Goal: Information Seeking & Learning: Learn about a topic

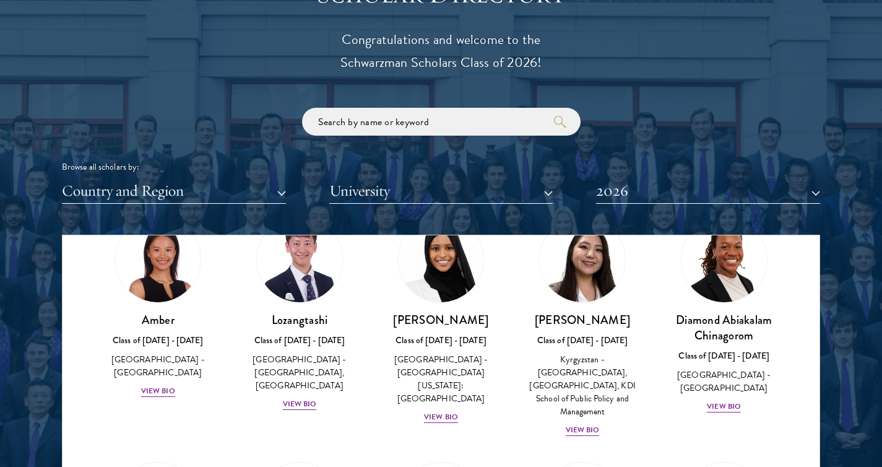
scroll to position [72, 0]
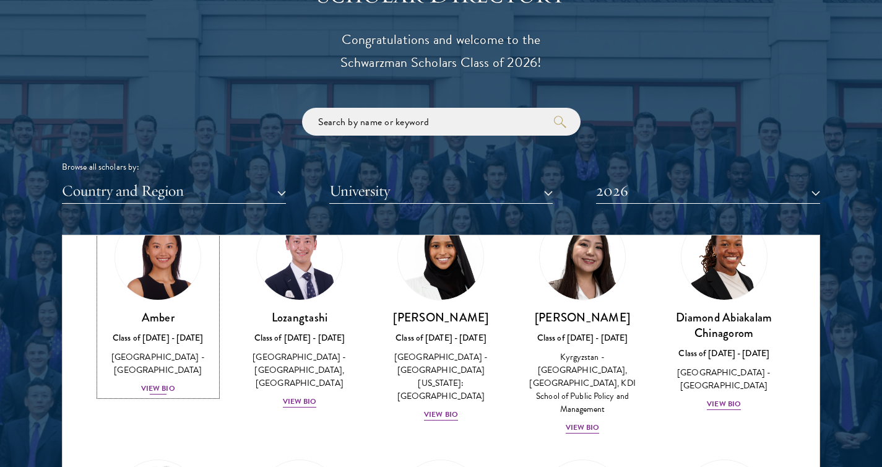
click at [158, 383] on div "View Bio" at bounding box center [158, 389] width 34 height 12
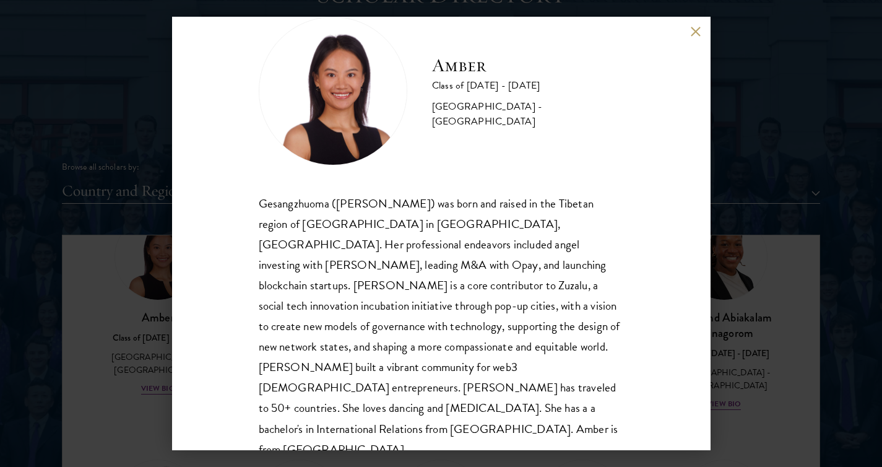
scroll to position [43, 0]
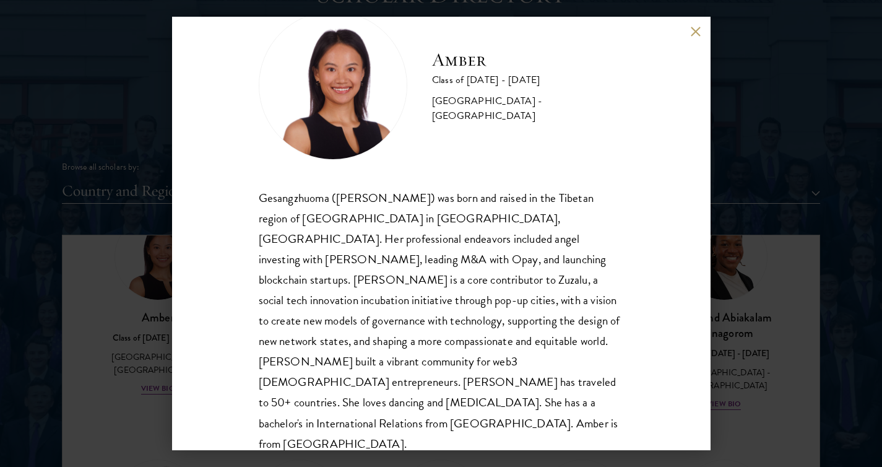
click at [743, 326] on div "Amber Class of [DATE] - [DATE] [GEOGRAPHIC_DATA] - [GEOGRAPHIC_DATA] Gesangzhuo…" at bounding box center [441, 233] width 882 height 467
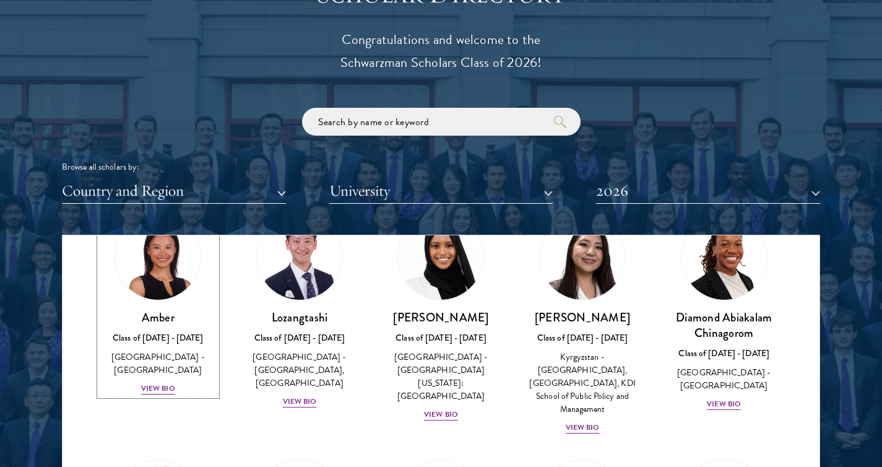
scroll to position [50, 0]
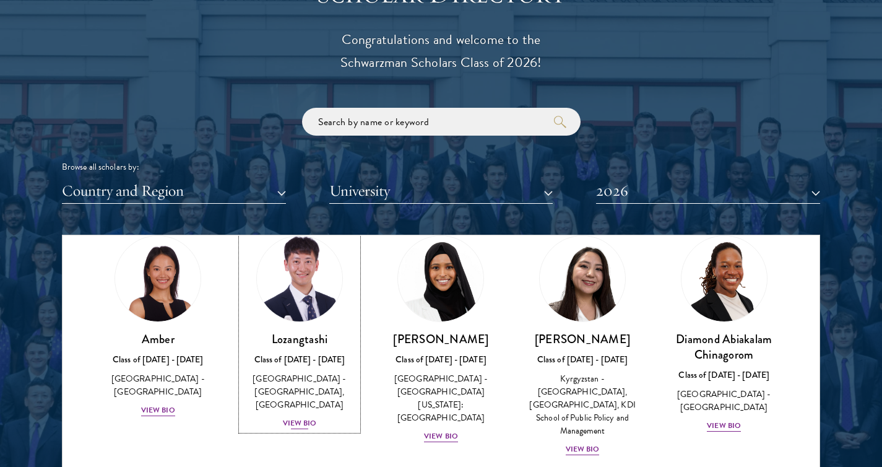
click at [293, 420] on div "View Bio" at bounding box center [300, 423] width 34 height 12
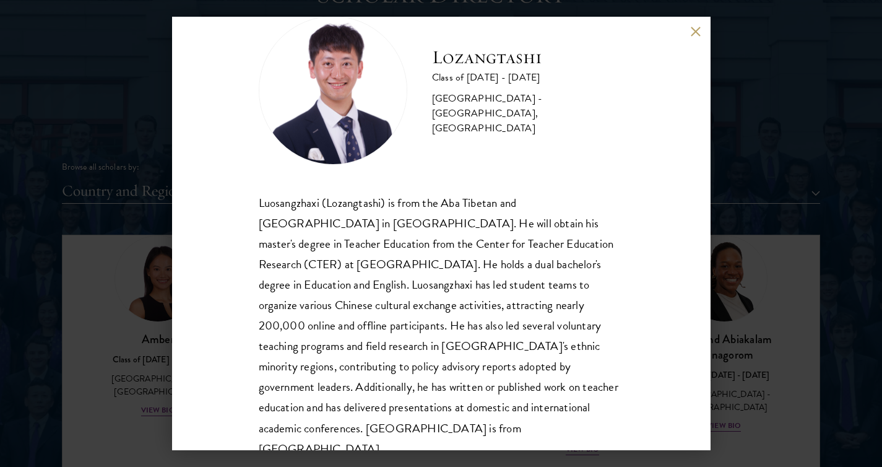
scroll to position [63, 0]
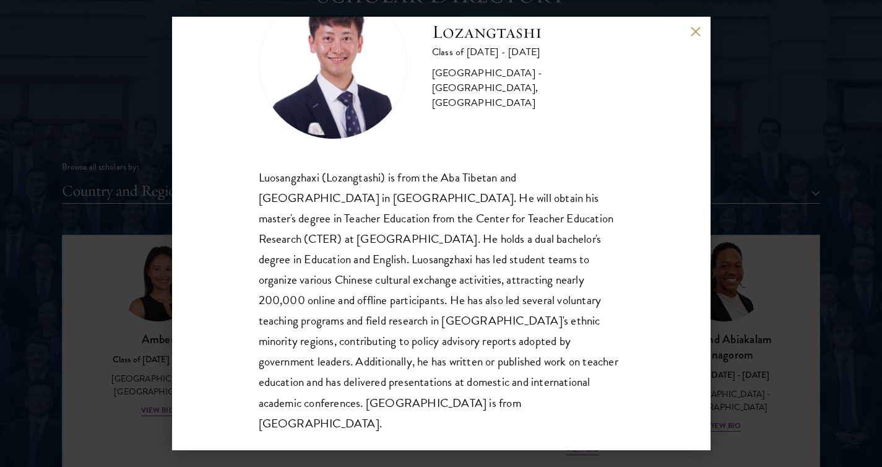
click at [730, 321] on div "Lozangtashi Class of [DATE] - [DATE] [GEOGRAPHIC_DATA] - [GEOGRAPHIC_DATA], [GE…" at bounding box center [441, 233] width 882 height 467
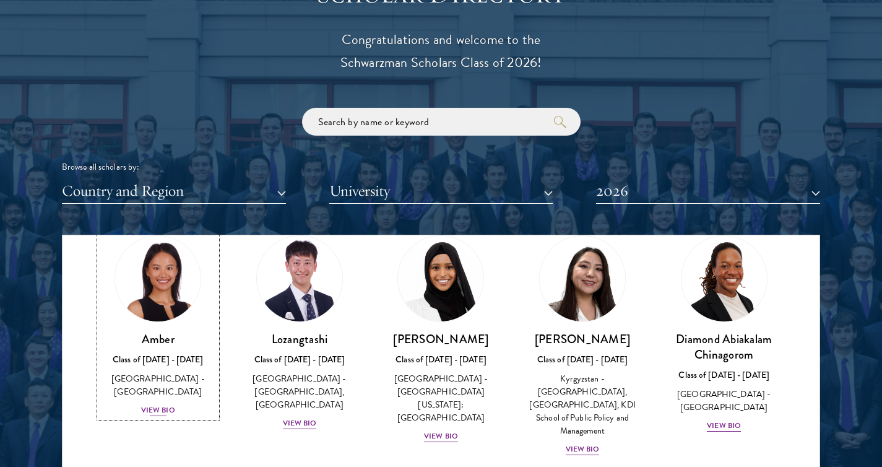
click at [150, 404] on div "View Bio" at bounding box center [158, 410] width 34 height 12
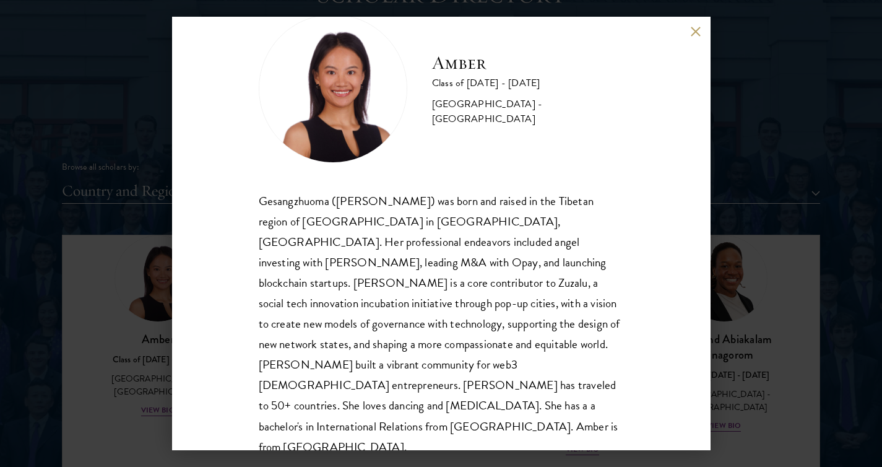
scroll to position [43, 0]
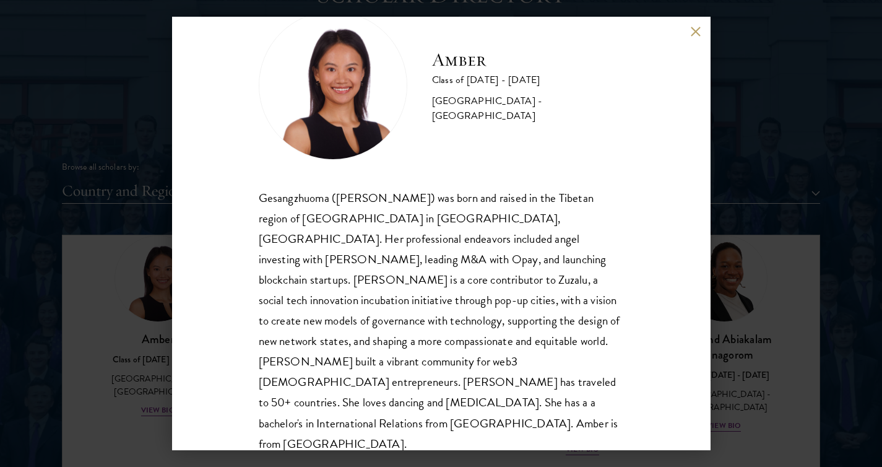
click at [711, 366] on div "Amber Class of [DATE] - [DATE] [GEOGRAPHIC_DATA] - [GEOGRAPHIC_DATA] Gesangzhuo…" at bounding box center [441, 233] width 882 height 467
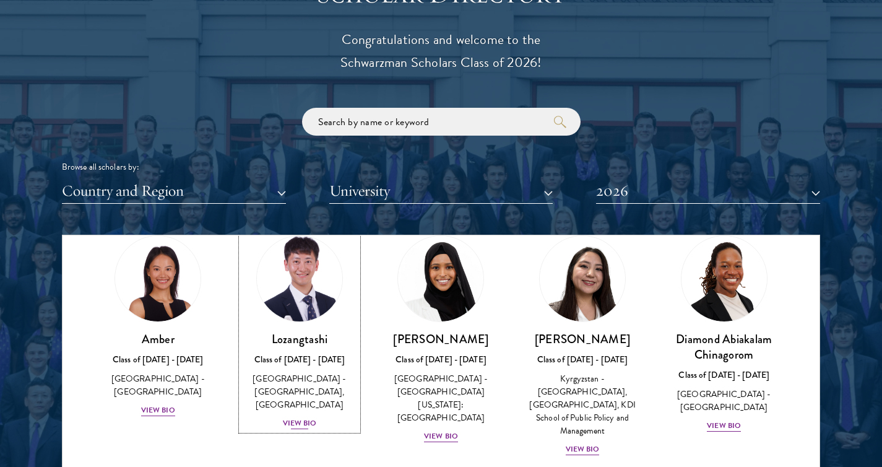
click at [292, 420] on div "View Bio" at bounding box center [300, 423] width 34 height 12
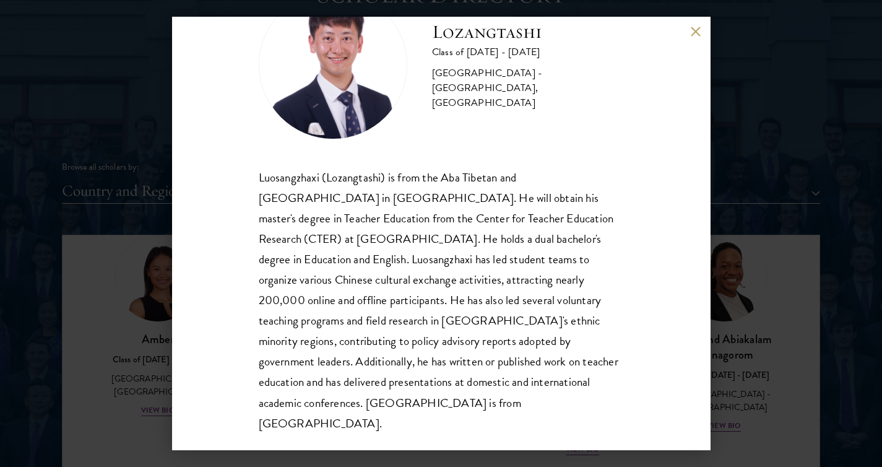
scroll to position [62, 0]
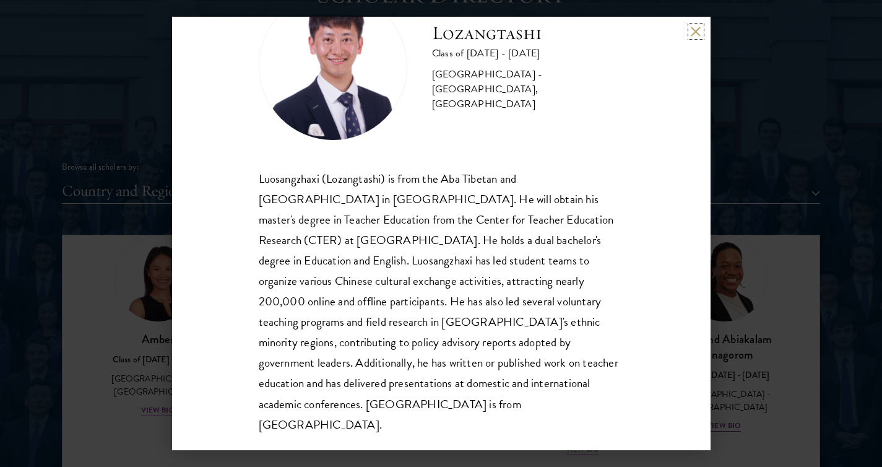
click at [698, 29] on button at bounding box center [696, 31] width 11 height 11
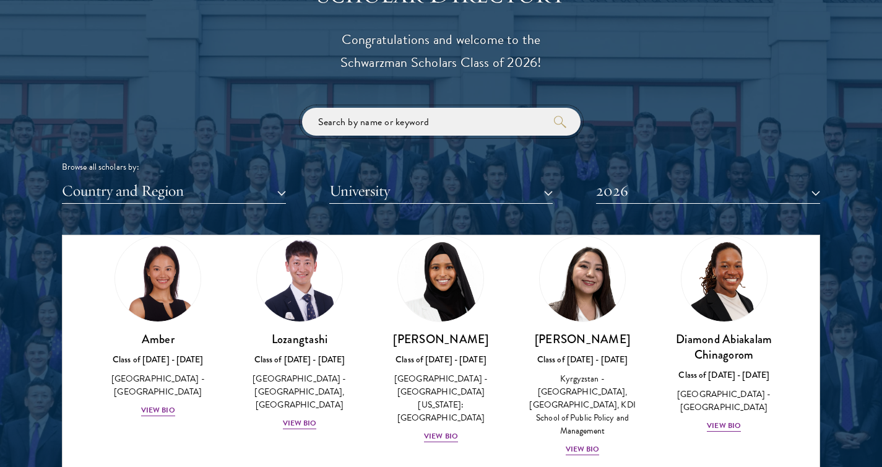
click at [400, 123] on input "search" at bounding box center [441, 122] width 279 height 28
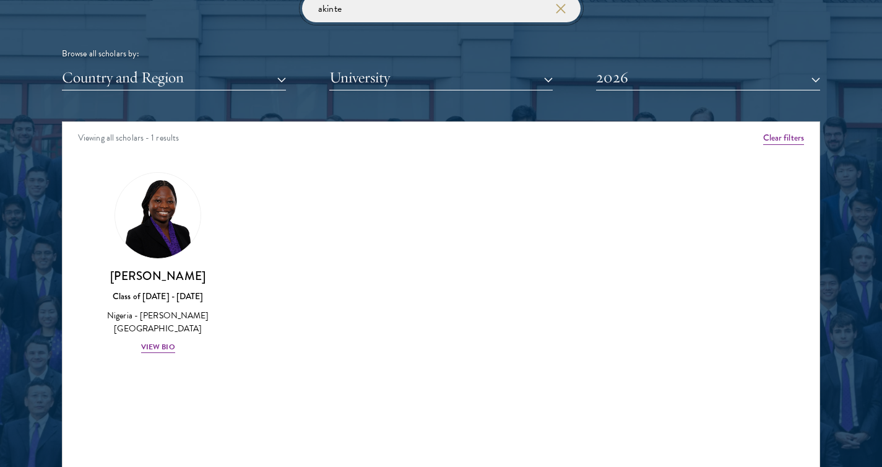
scroll to position [1529, 0]
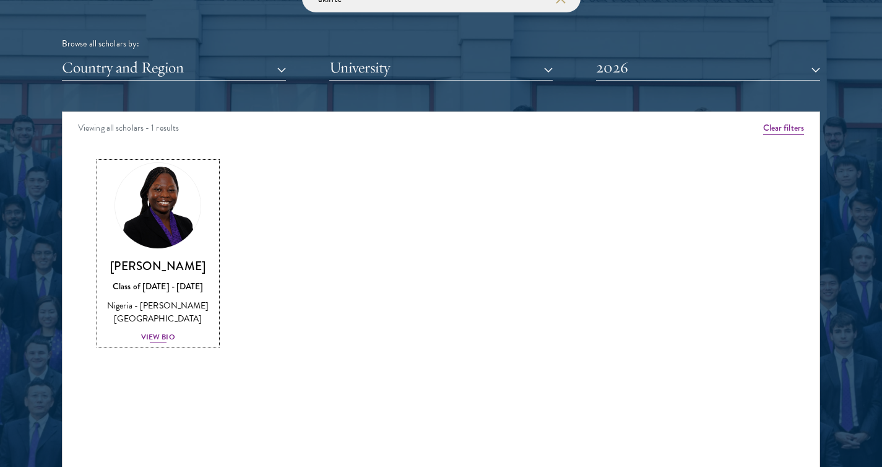
click at [154, 343] on div "View Bio" at bounding box center [158, 337] width 34 height 12
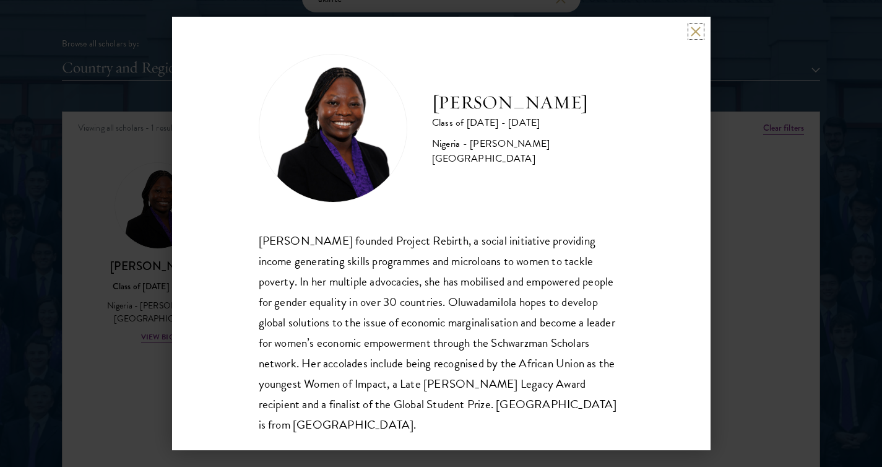
click at [695, 29] on button at bounding box center [696, 31] width 11 height 11
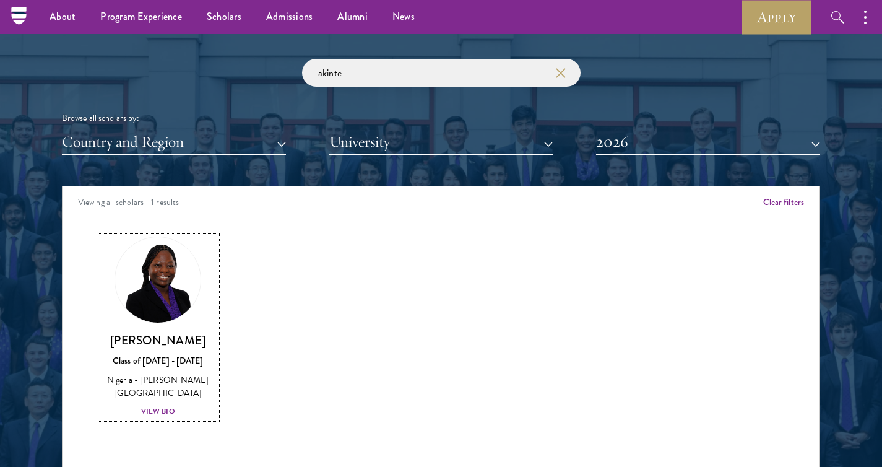
scroll to position [1454, 0]
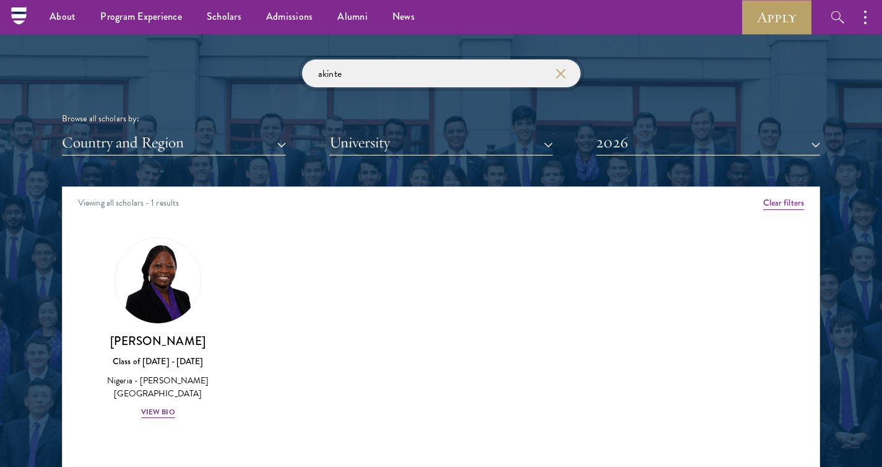
click at [355, 82] on input "akinte" at bounding box center [441, 73] width 279 height 28
type input "a"
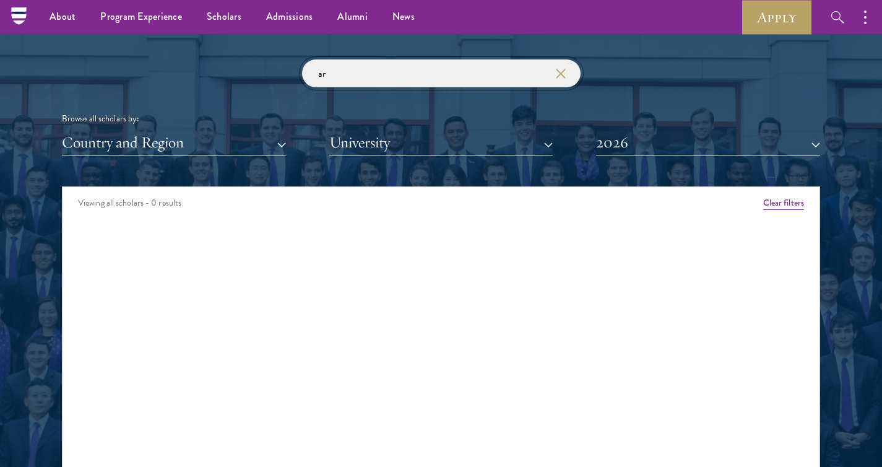
type input "a"
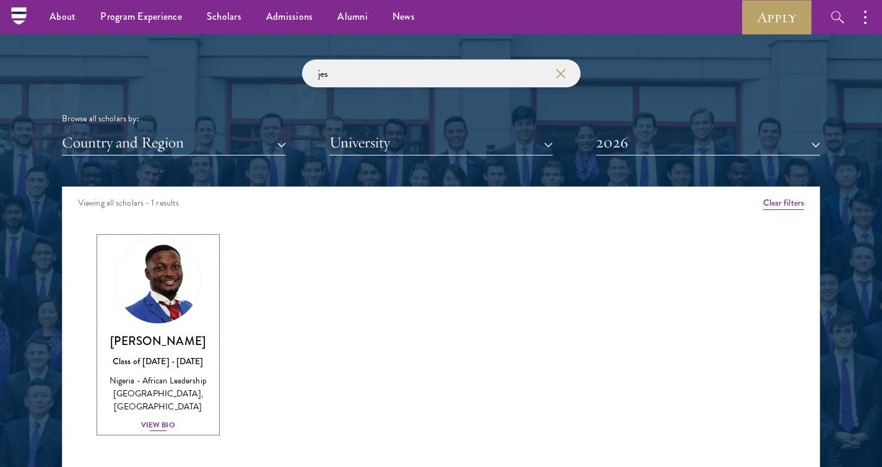
click at [162, 419] on div "View Bio" at bounding box center [158, 425] width 34 height 12
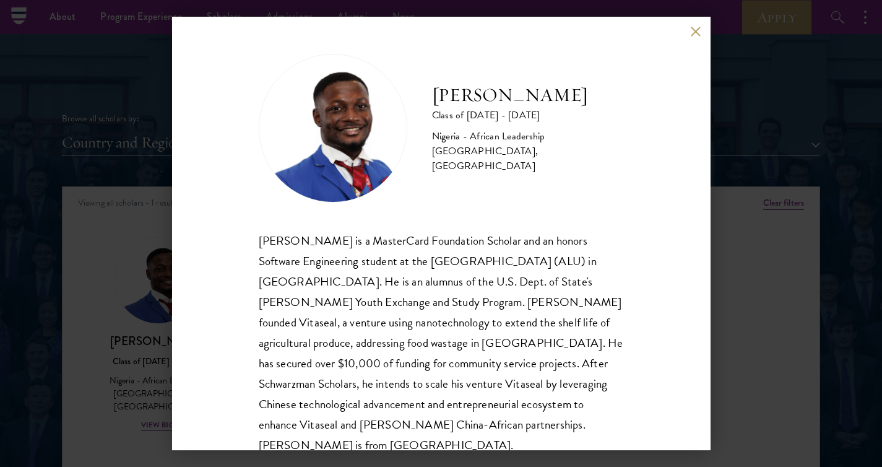
click at [696, 29] on button at bounding box center [696, 31] width 11 height 11
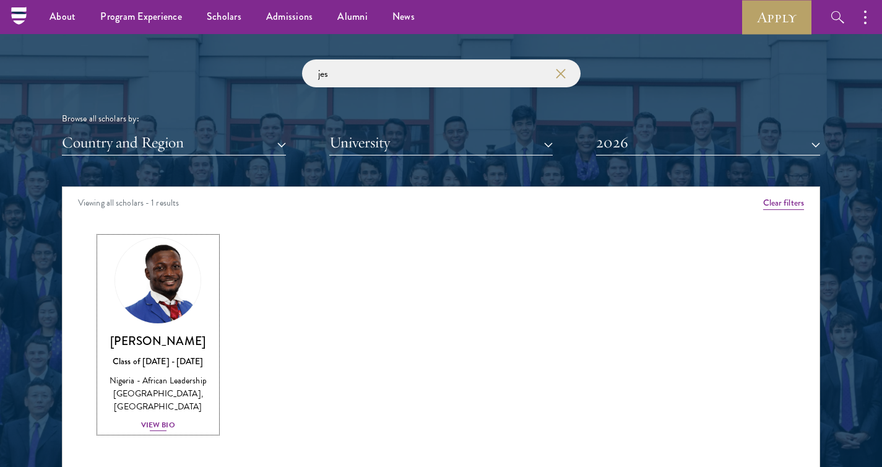
click at [155, 419] on div "View Bio" at bounding box center [158, 425] width 34 height 12
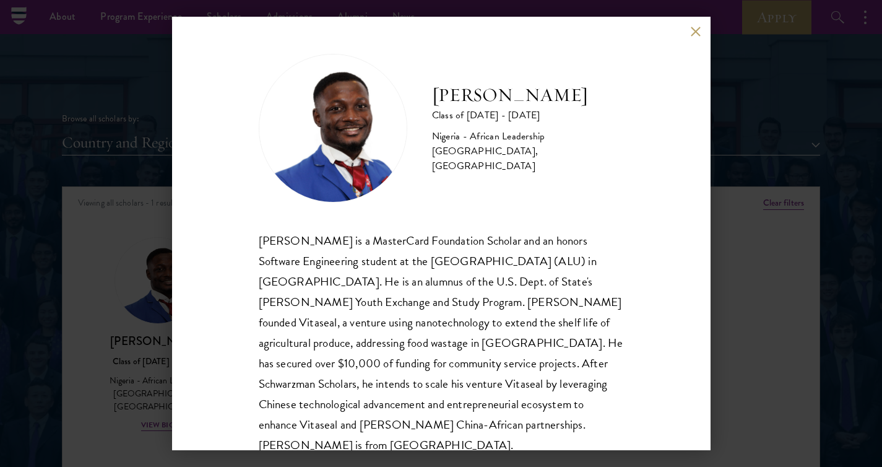
click at [114, 294] on div "[PERSON_NAME] Class of [DATE] - [DATE] [GEOGRAPHIC_DATA] - African Leadership […" at bounding box center [441, 233] width 882 height 467
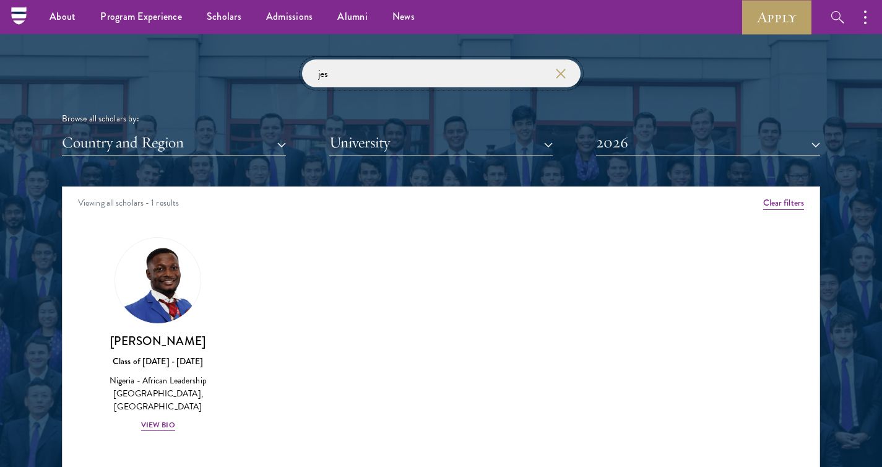
click at [343, 70] on input "jes" at bounding box center [441, 73] width 279 height 28
type input "j"
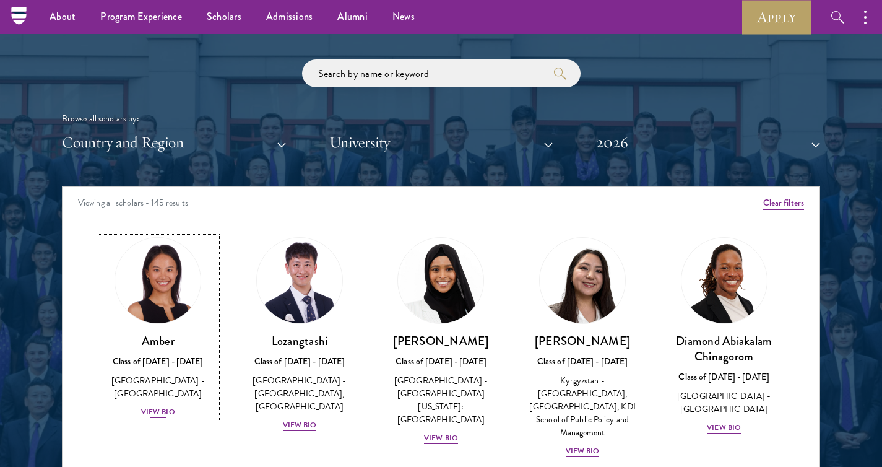
click at [162, 406] on div "View Bio" at bounding box center [158, 412] width 34 height 12
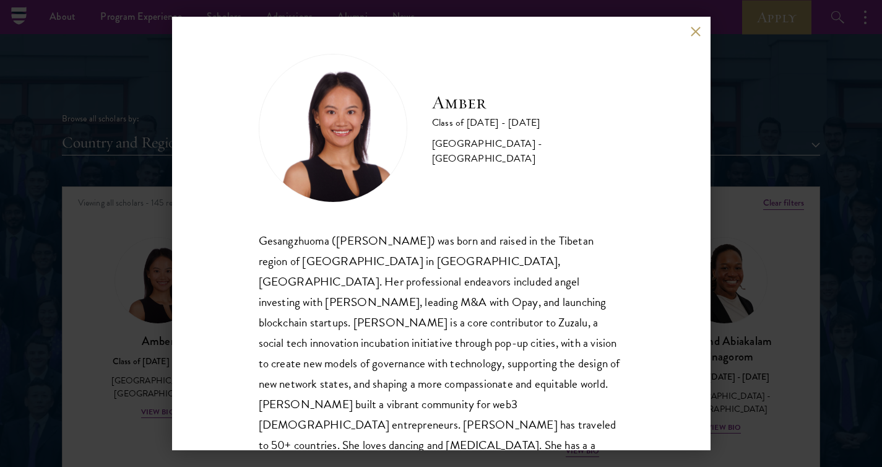
scroll to position [43, 0]
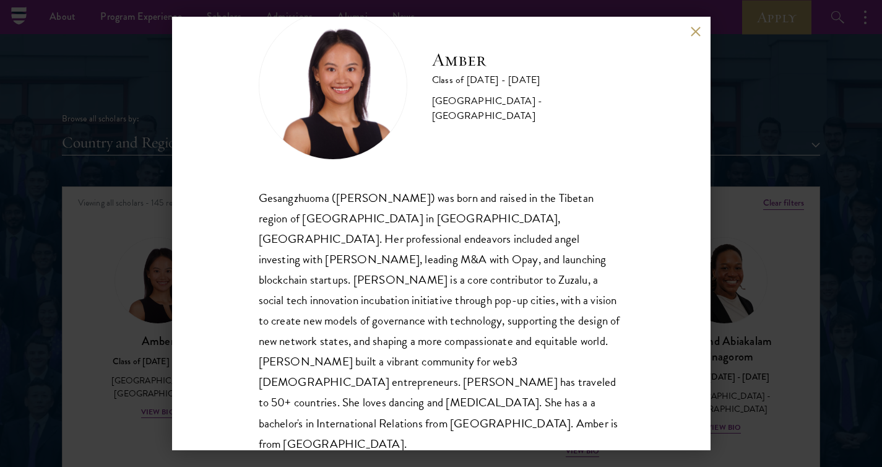
click at [165, 340] on div "Amber Class of [DATE] - [DATE] [GEOGRAPHIC_DATA] - [GEOGRAPHIC_DATA] Gesangzhuo…" at bounding box center [441, 233] width 882 height 467
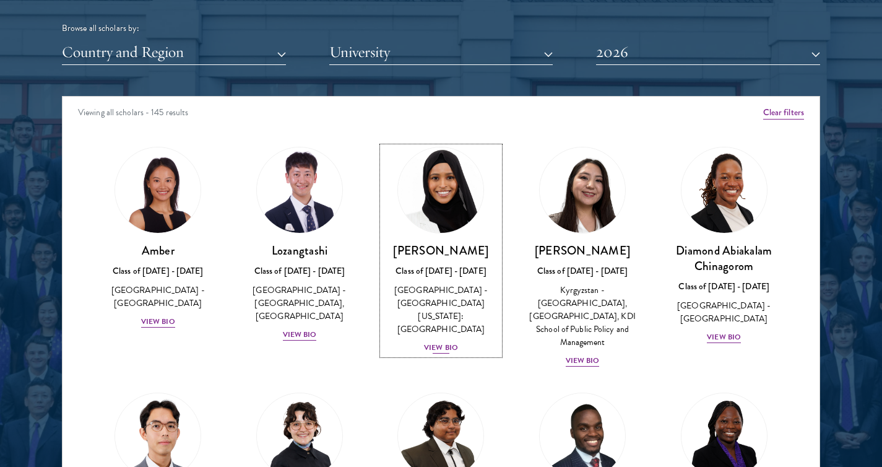
click at [443, 342] on div "View Bio" at bounding box center [441, 348] width 34 height 12
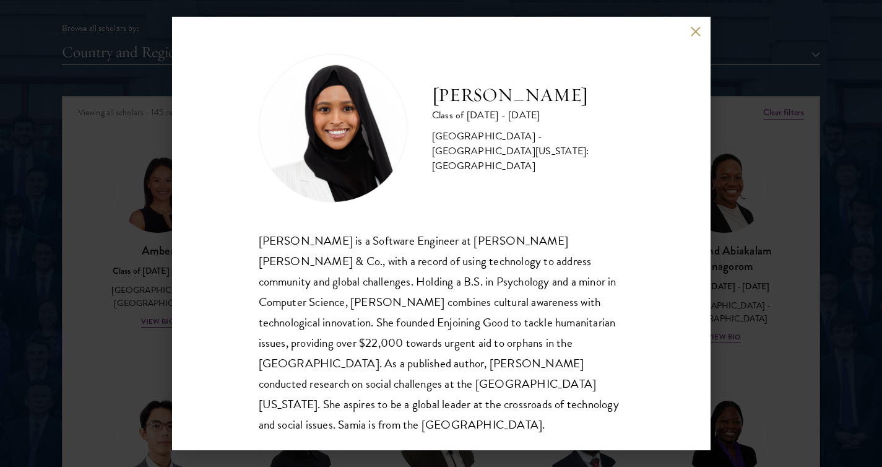
click at [733, 259] on div "[PERSON_NAME] Class of [DATE] - [DATE] [GEOGRAPHIC_DATA] - [GEOGRAPHIC_DATA][US…" at bounding box center [441, 233] width 882 height 467
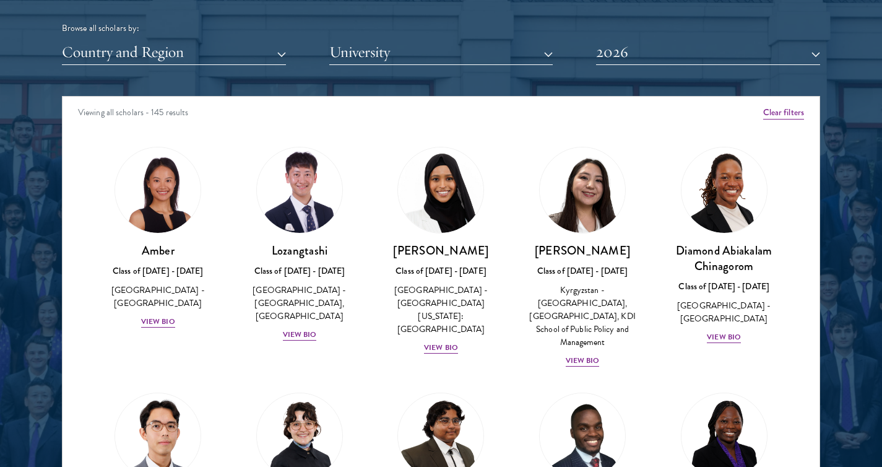
scroll to position [3506, 0]
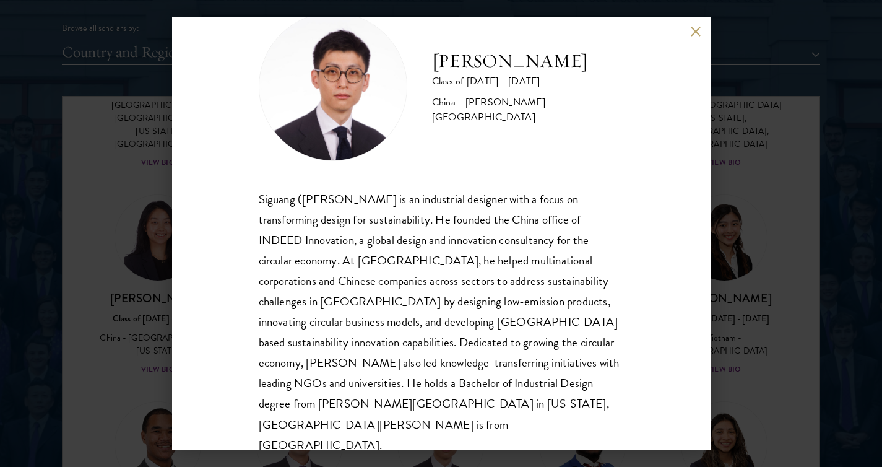
scroll to position [41, 0]
click at [159, 337] on div "[PERSON_NAME] Class of [DATE] - [DATE] [GEOGRAPHIC_DATA] - [PERSON_NAME][GEOGRA…" at bounding box center [441, 233] width 882 height 467
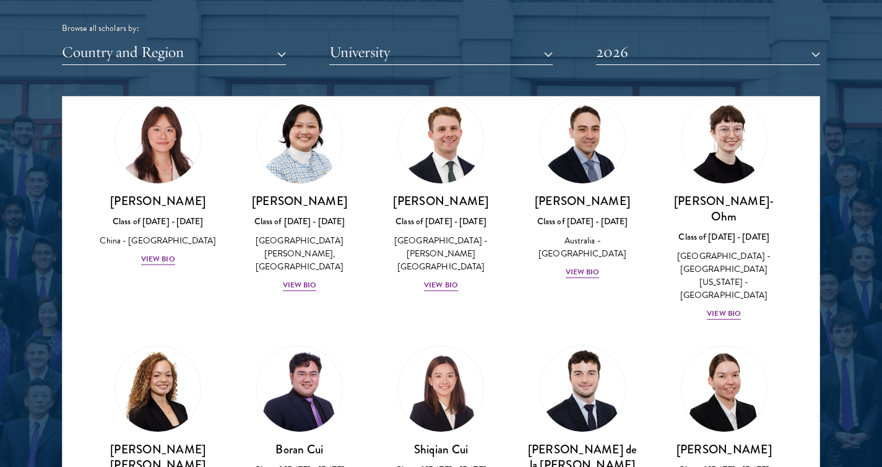
scroll to position [1218, 0]
